Goal: Navigation & Orientation: Find specific page/section

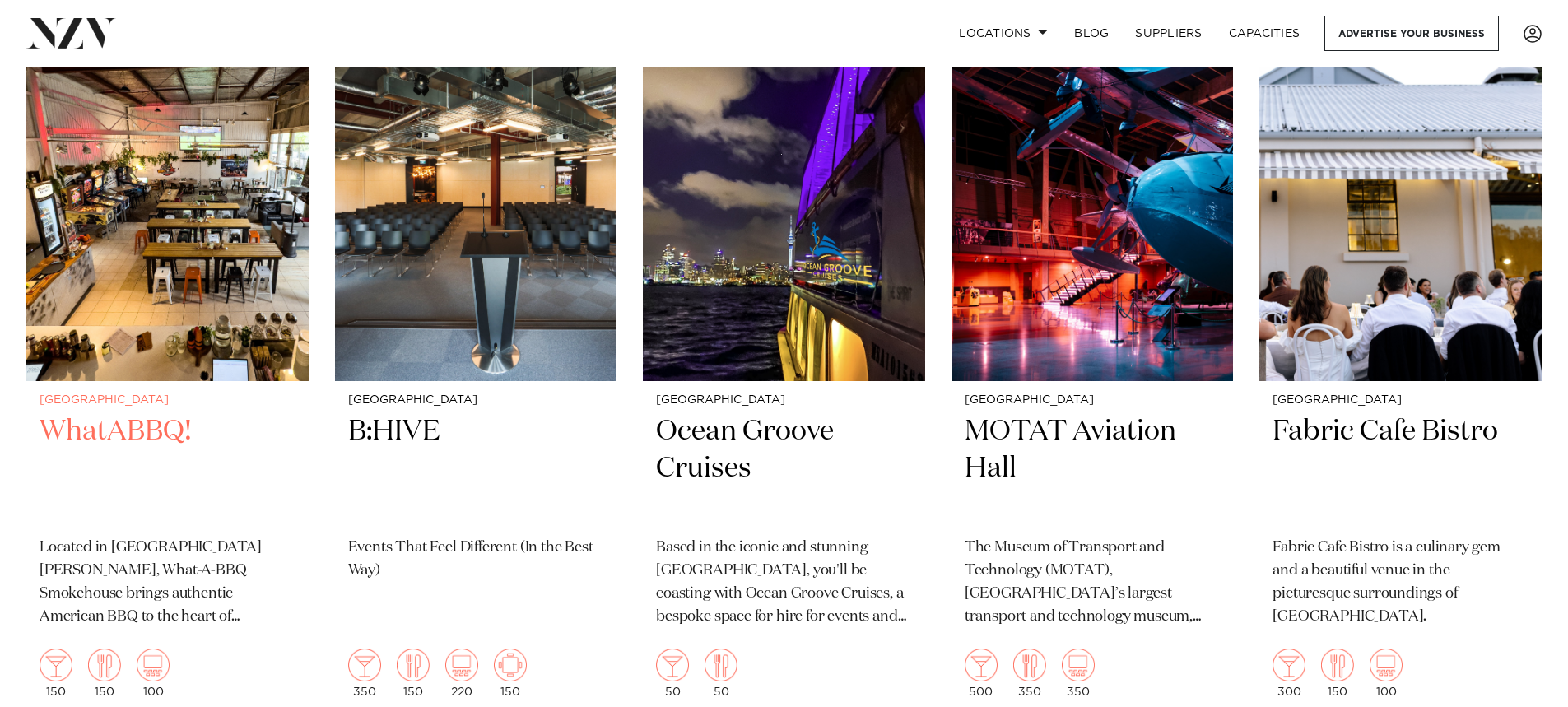
scroll to position [4855, 0]
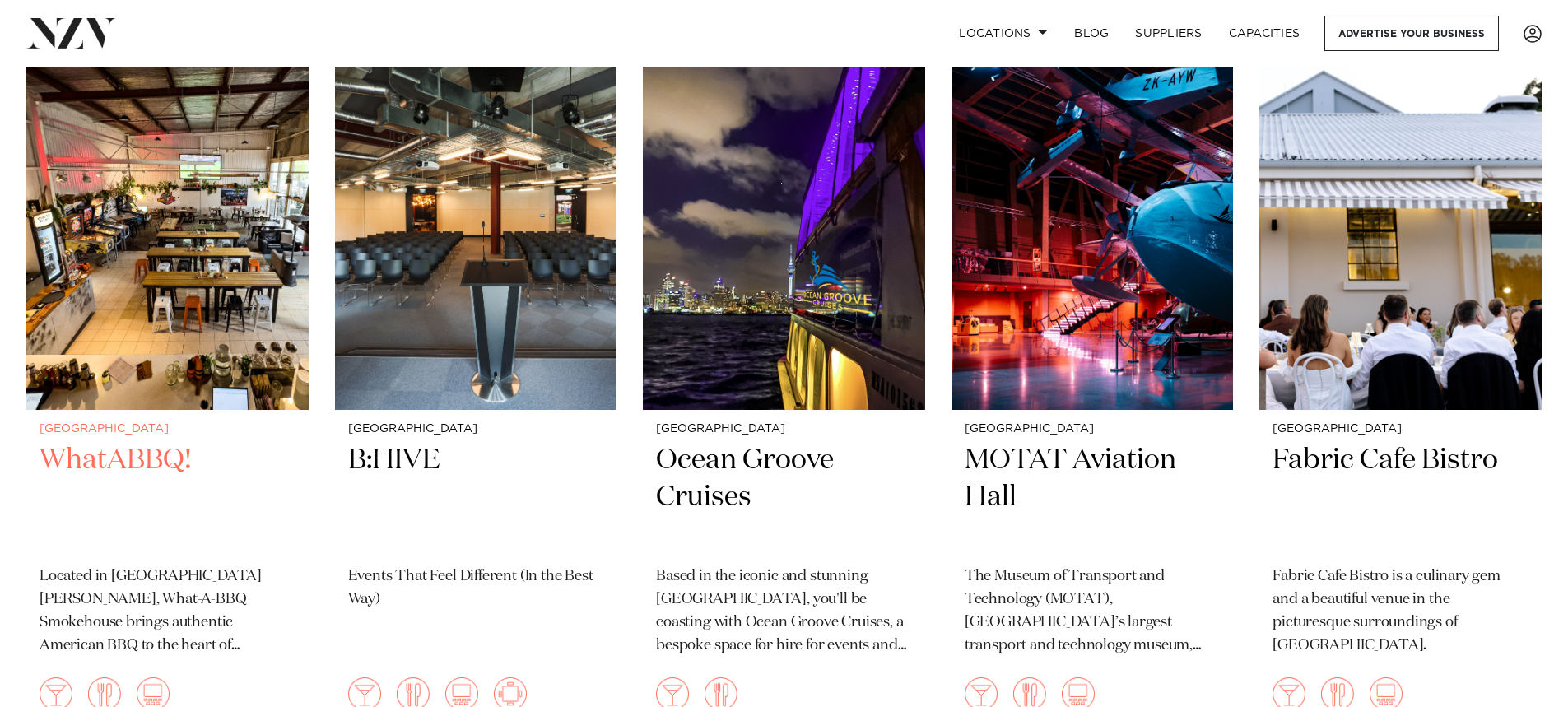
click at [92, 442] on h2 "WhatABBQ!" at bounding box center [167, 496] width 256 height 111
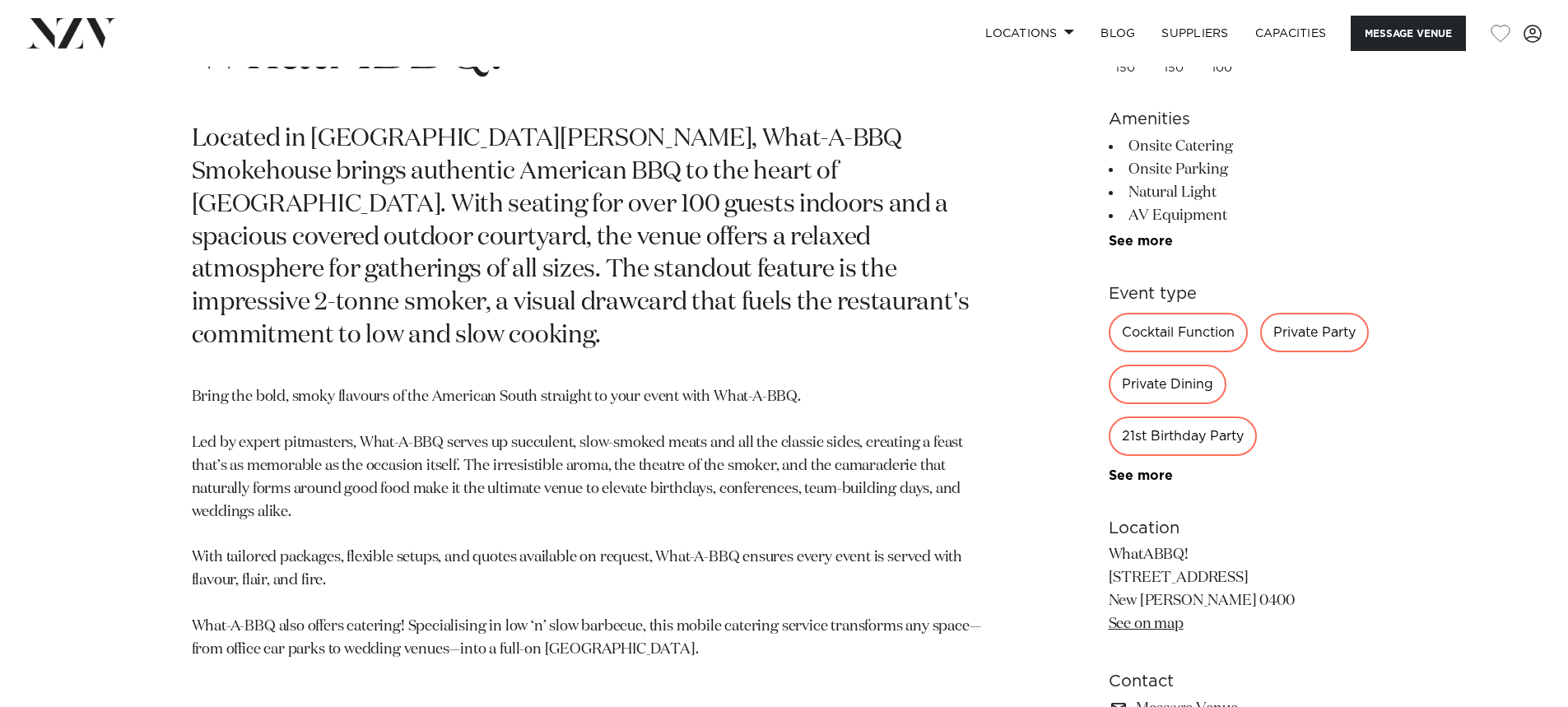
scroll to position [905, 0]
